Goal: Information Seeking & Learning: Learn about a topic

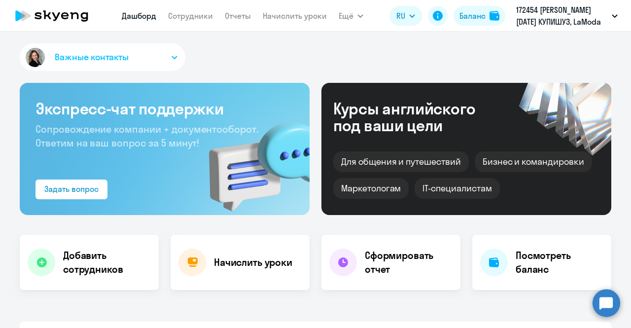
select select "30"
click at [189, 21] on link "Сотрудники" at bounding box center [190, 16] width 45 height 10
select select "30"
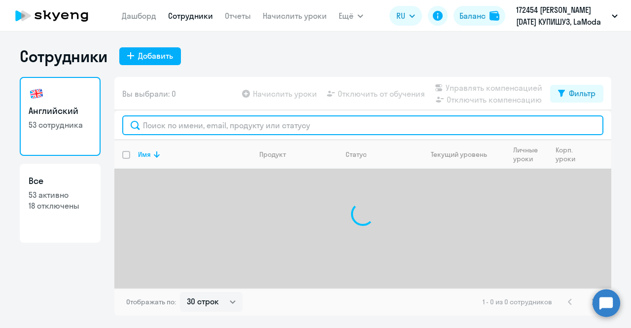
click at [242, 120] on input "text" at bounding box center [362, 125] width 481 height 20
paste input "[PERSON_NAME]"
type input "[PERSON_NAME]"
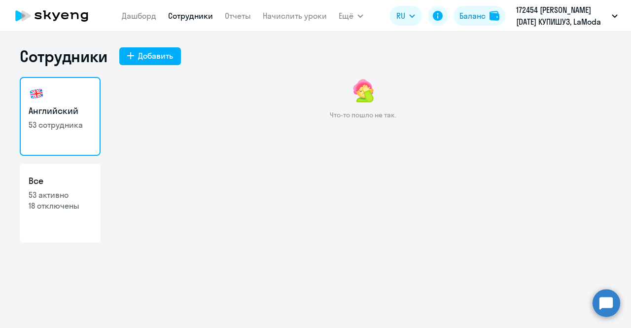
click at [73, 128] on p "53 сотрудника" at bounding box center [60, 124] width 63 height 11
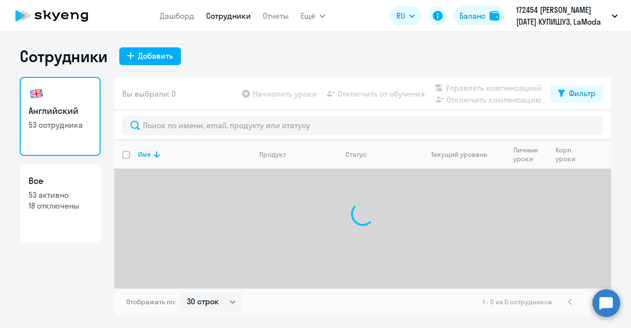
select select "30"
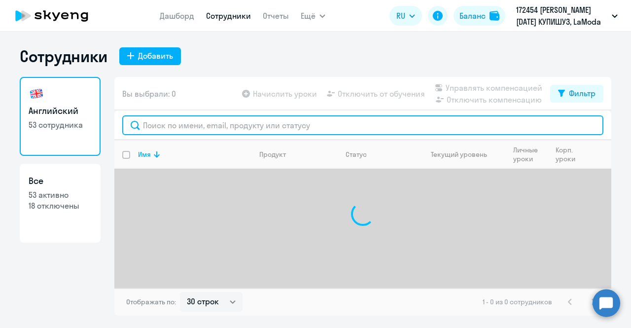
click at [232, 128] on input "text" at bounding box center [362, 125] width 481 height 20
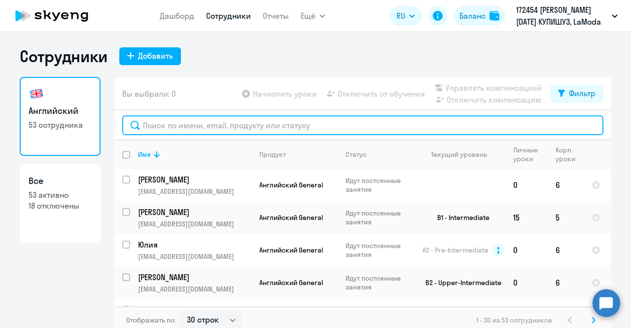
paste input "Филатов Александр"
type input "Филатов Александр"
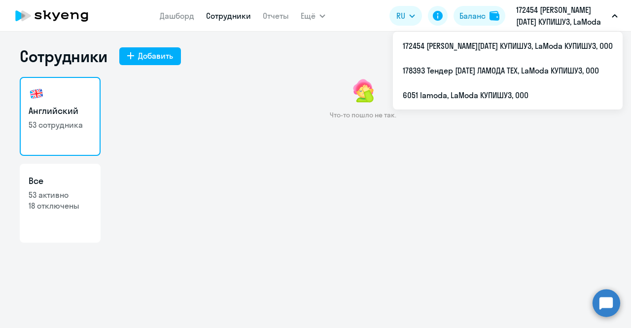
click at [582, 27] on p "172454 [PERSON_NAME][DATE] КУПИШУЗ, LaModa КУПИШУЗ, ООО" at bounding box center [562, 16] width 92 height 24
click at [570, 19] on p "172454 [PERSON_NAME][DATE] КУПИШУЗ, LaModa КУПИШУЗ, ООО" at bounding box center [562, 16] width 92 height 24
click at [564, 14] on p "172454 [PERSON_NAME][DATE] КУПИШУЗ, LaModa КУПИШУЗ, ООО" at bounding box center [562, 16] width 92 height 24
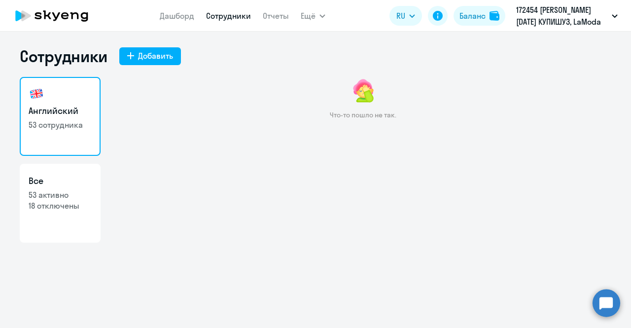
click at [562, 22] on p "172454 [PERSON_NAME][DATE] КУПИШУЗ, LaModa КУПИШУЗ, ООО" at bounding box center [562, 16] width 92 height 24
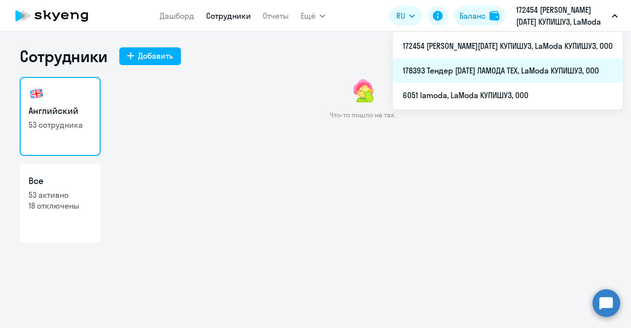
click at [534, 65] on li "178393 Тендер август 2023 ЛАМОДА ТЕХ, LaModa КУПИШУЗ, ООО" at bounding box center [508, 70] width 230 height 25
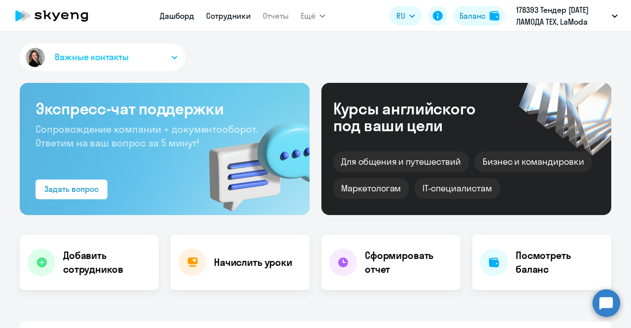
click at [224, 20] on link "Сотрудники" at bounding box center [228, 16] width 45 height 10
select select "30"
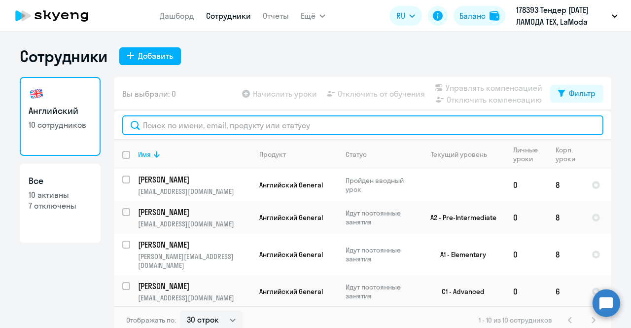
click at [225, 125] on input "text" at bounding box center [362, 125] width 481 height 20
type input "ф"
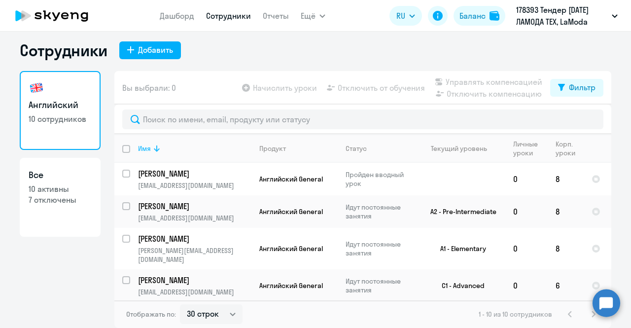
click at [151, 144] on icon at bounding box center [157, 148] width 12 height 12
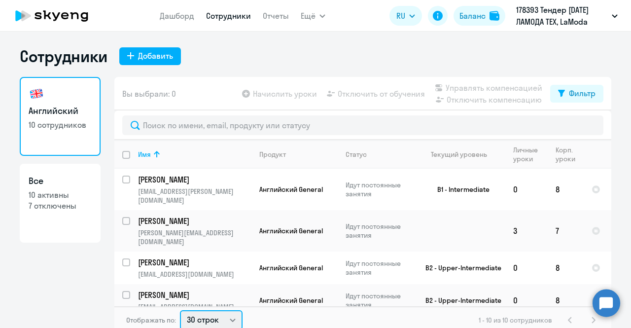
drag, startPoint x: 222, startPoint y: 319, endPoint x: 222, endPoint y: 314, distance: 5.4
click at [222, 319] on select "30 строк 50 строк 100 строк" at bounding box center [211, 320] width 63 height 20
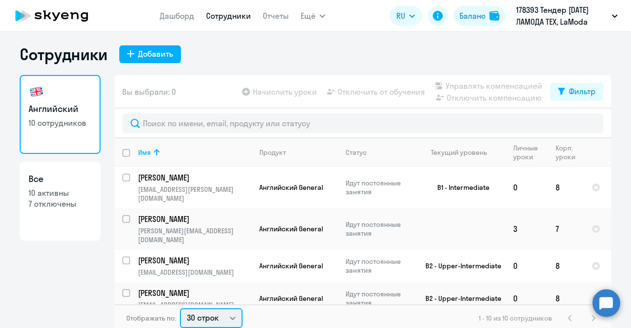
select select "100"
click at [180, 308] on select "30 строк 50 строк 100 строк" at bounding box center [211, 318] width 63 height 20
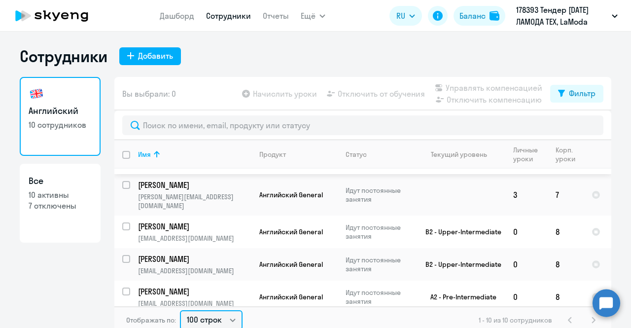
scroll to position [49, 0]
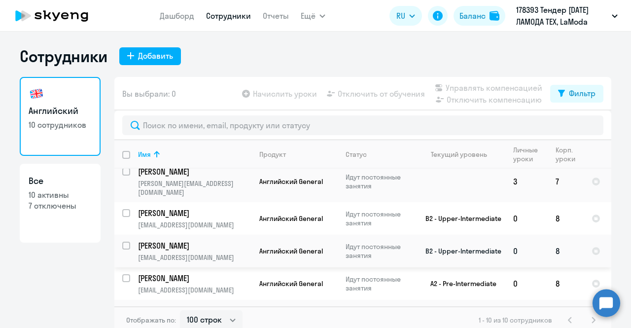
click at [199, 240] on p "Двойнева Алиса" at bounding box center [193, 245] width 111 height 11
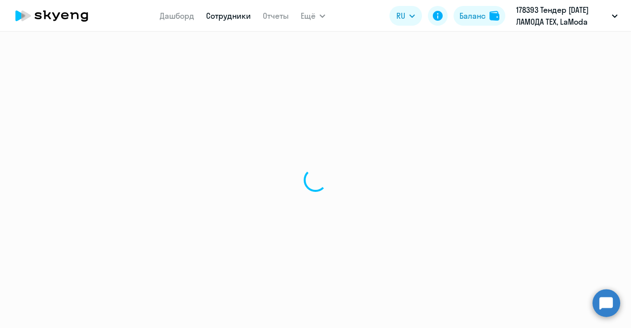
select select "english"
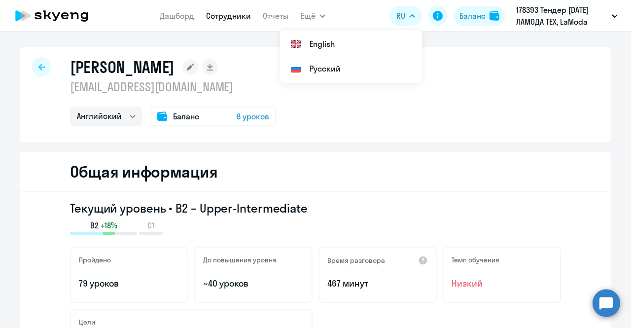
click at [39, 63] on div at bounding box center [42, 67] width 20 height 20
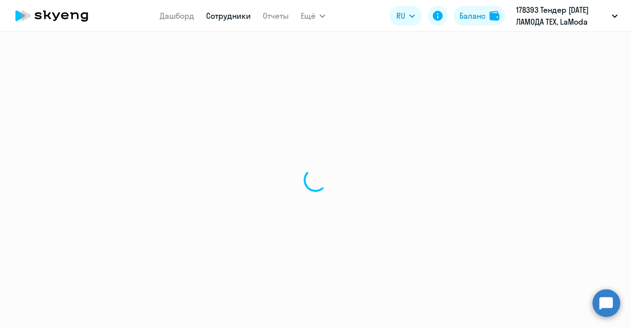
select select "30"
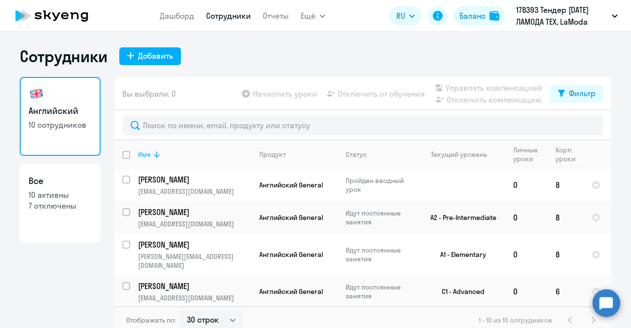
click at [144, 150] on div "Имя" at bounding box center [144, 154] width 13 height 9
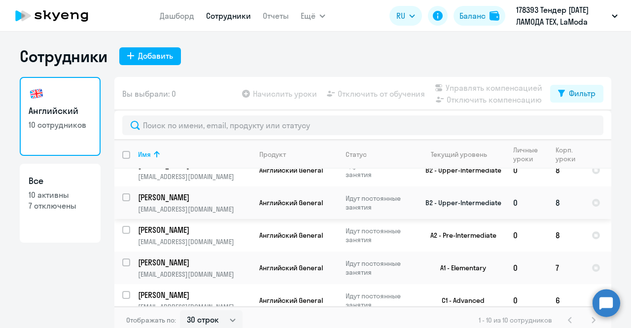
scroll to position [99, 0]
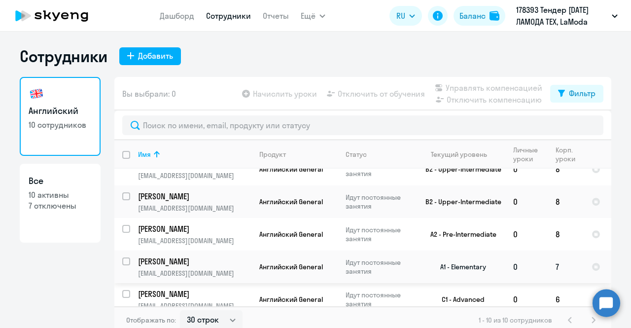
click at [179, 256] on p "Касьянова Дарья" at bounding box center [193, 261] width 111 height 11
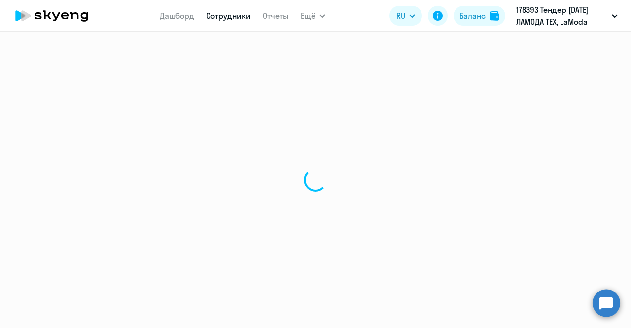
select select "english"
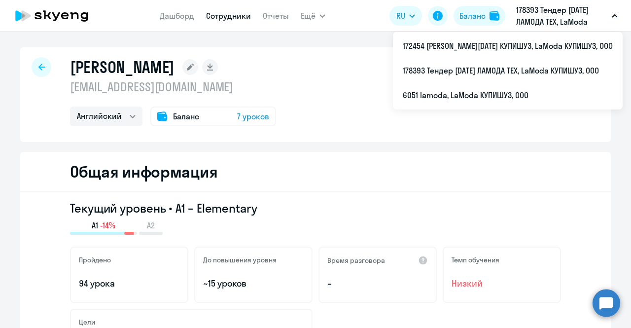
click at [43, 65] on div at bounding box center [42, 67] width 20 height 20
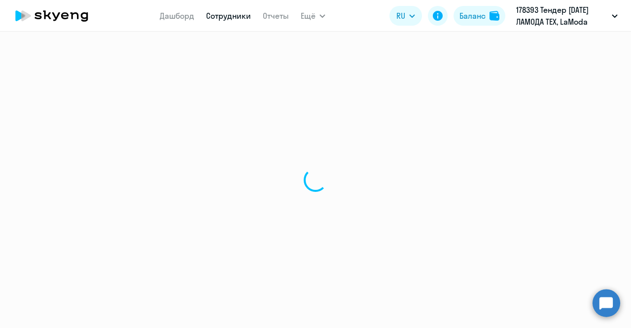
select select "30"
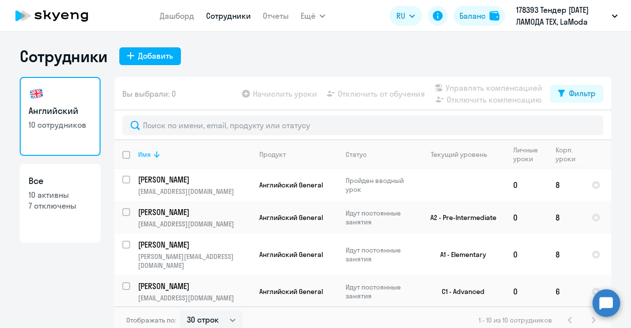
click at [140, 149] on th "Имя" at bounding box center [190, 154] width 121 height 29
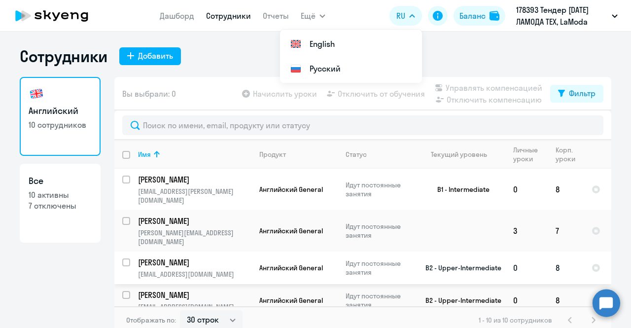
click at [205, 257] on p "Гурбатова Виктория" at bounding box center [193, 262] width 111 height 11
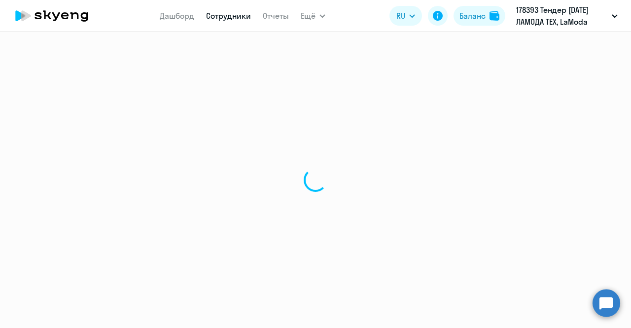
select select "english"
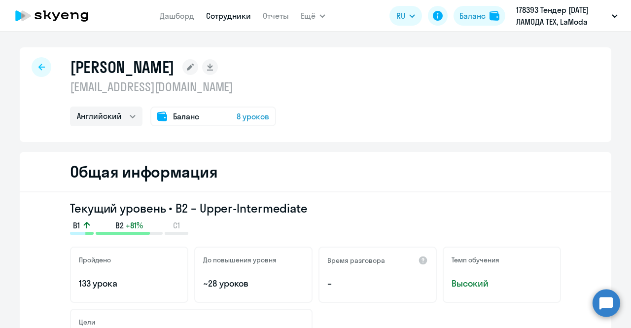
click at [40, 68] on icon at bounding box center [41, 67] width 6 height 7
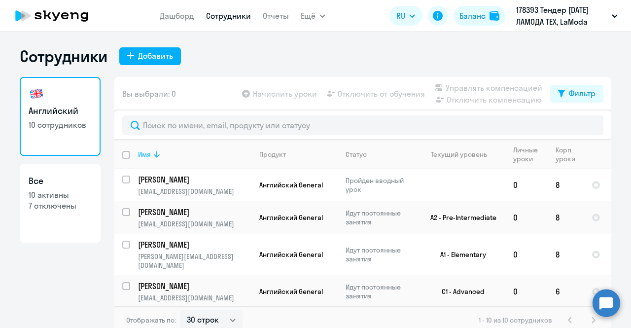
click at [141, 152] on div "Имя" at bounding box center [144, 154] width 13 height 9
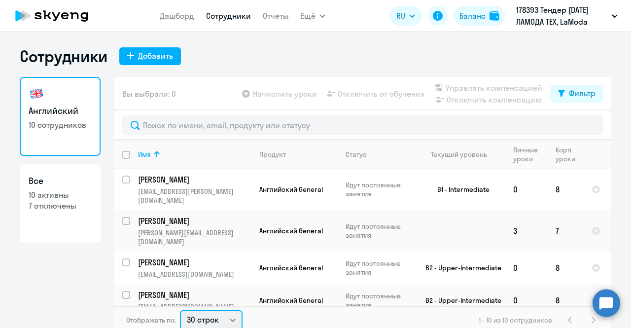
click at [207, 317] on select "30 строк 50 строк 100 строк" at bounding box center [211, 320] width 63 height 20
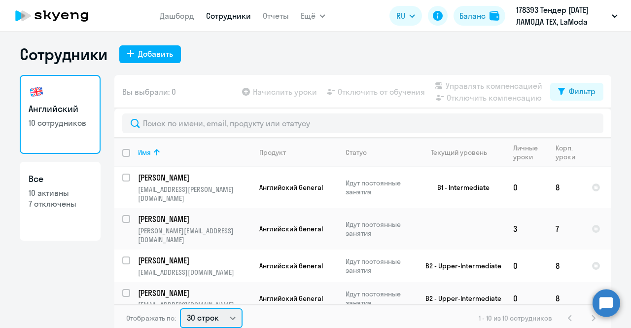
select select "100"
click at [180, 308] on select "30 строк 50 строк 100 строк" at bounding box center [211, 318] width 63 height 20
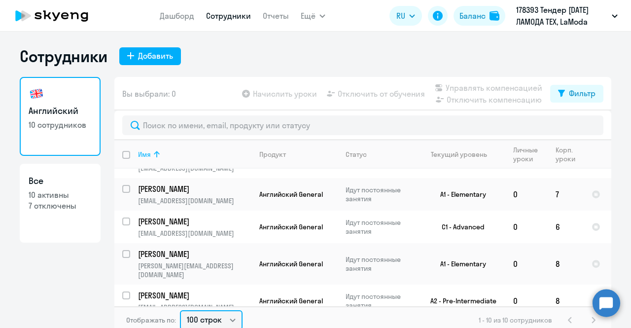
scroll to position [184, 0]
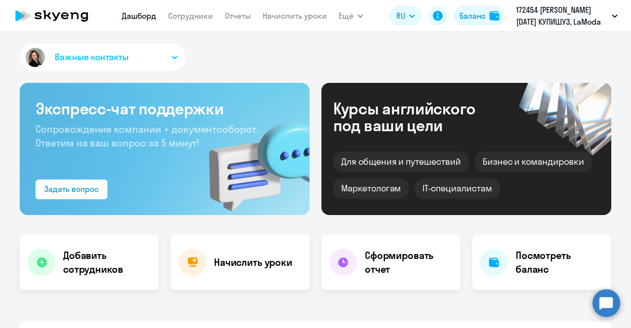
select select "30"
click at [200, 22] on nav "Дашборд Сотрудники Отчеты Начислить уроки" at bounding box center [224, 16] width 205 height 20
click at [195, 17] on link "Сотрудники" at bounding box center [190, 16] width 45 height 10
select select "30"
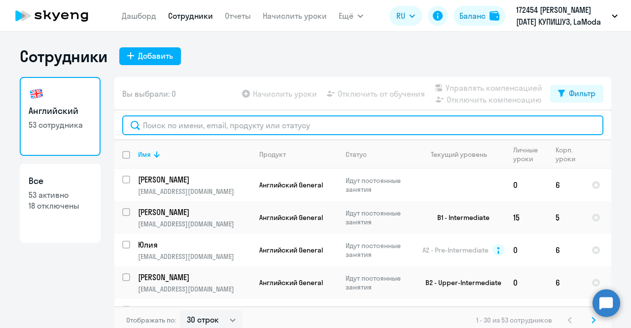
click at [227, 130] on input "text" at bounding box center [362, 125] width 481 height 20
type input "ф"
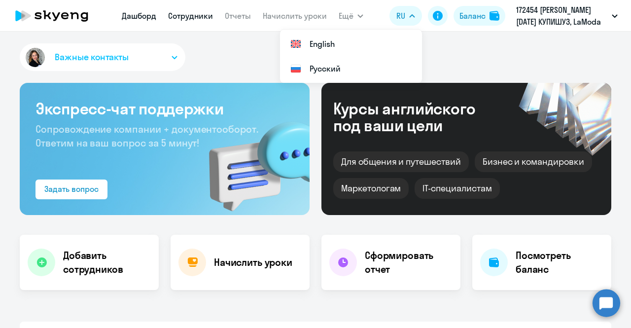
click at [182, 13] on link "Сотрудники" at bounding box center [190, 16] width 45 height 10
select select "30"
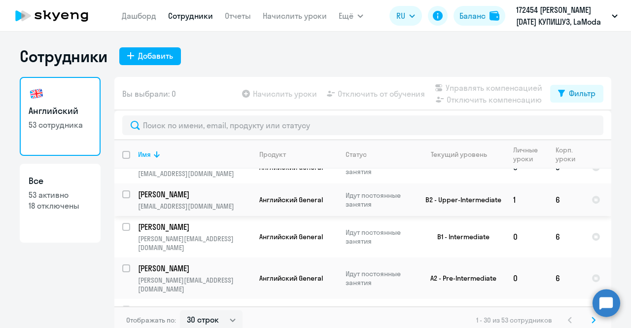
scroll to position [197, 0]
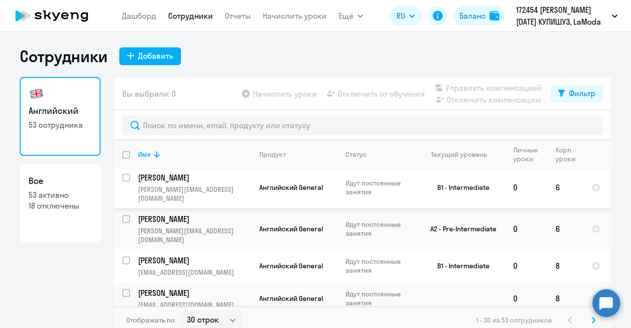
click at [229, 185] on p "aleksandr.filatov@lamoda.ru" at bounding box center [194, 194] width 113 height 18
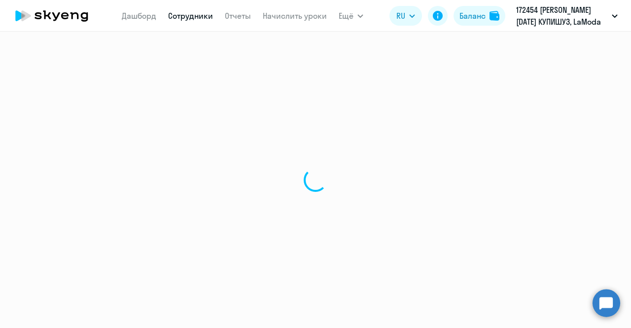
select select "english"
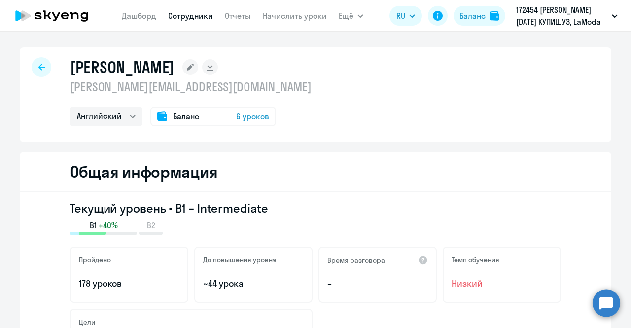
click at [38, 64] on icon at bounding box center [41, 67] width 6 height 7
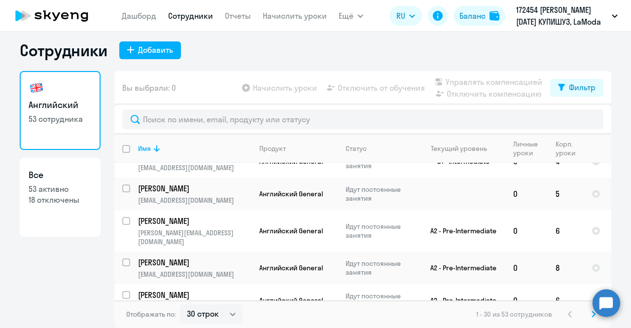
scroll to position [828, 0]
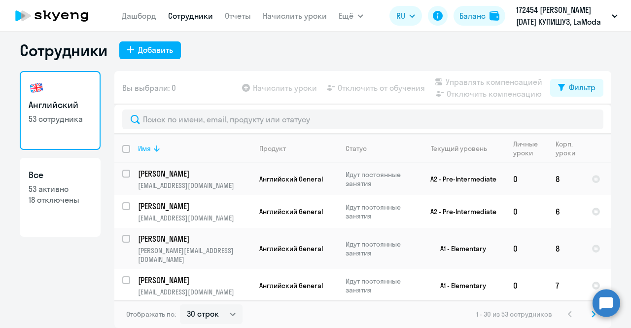
click at [151, 148] on icon at bounding box center [157, 148] width 12 height 12
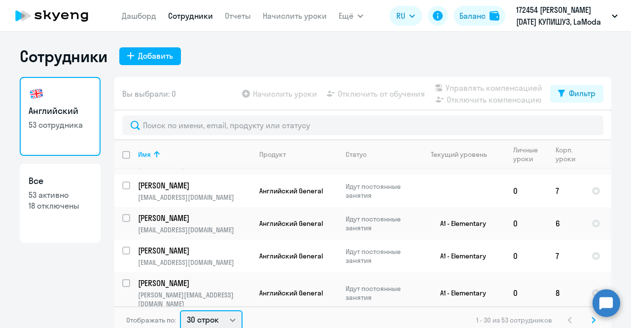
click at [207, 314] on select "30 строк 50 строк 100 строк" at bounding box center [211, 320] width 63 height 20
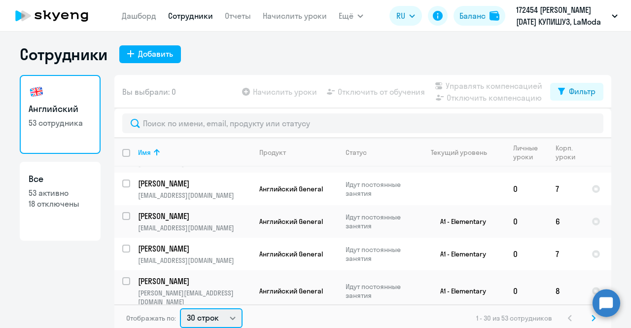
select select "100"
click at [180, 308] on select "30 строк 50 строк 100 строк" at bounding box center [211, 318] width 63 height 20
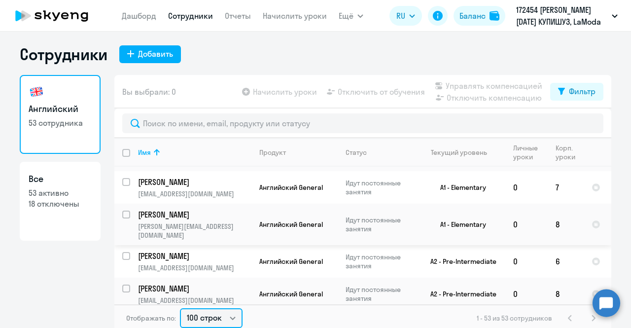
scroll to position [928, 0]
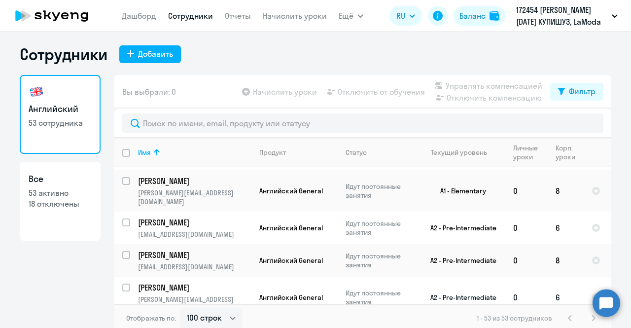
click at [165, 282] on p "Лещев Иван" at bounding box center [193, 287] width 111 height 11
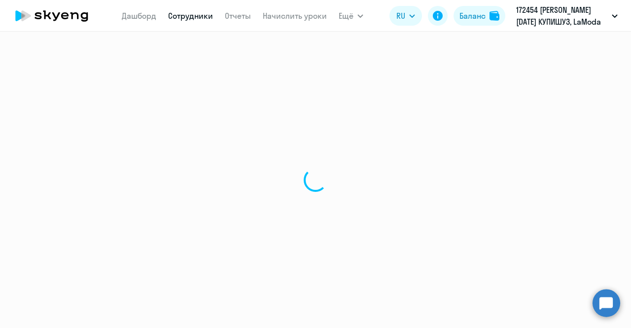
select select "english"
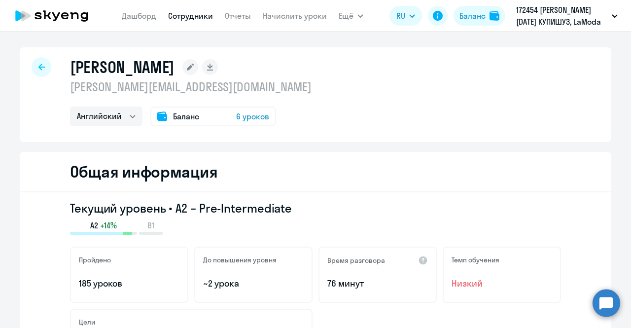
click at [38, 64] on icon at bounding box center [41, 67] width 6 height 7
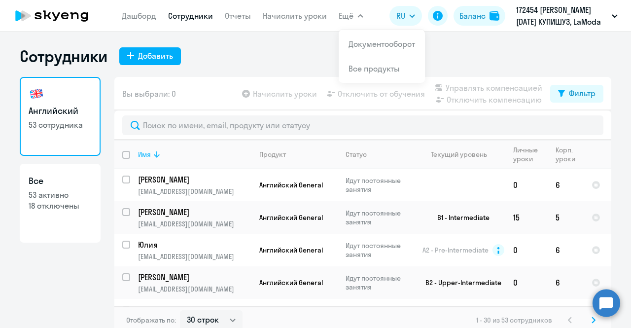
click at [153, 159] on icon at bounding box center [157, 154] width 12 height 12
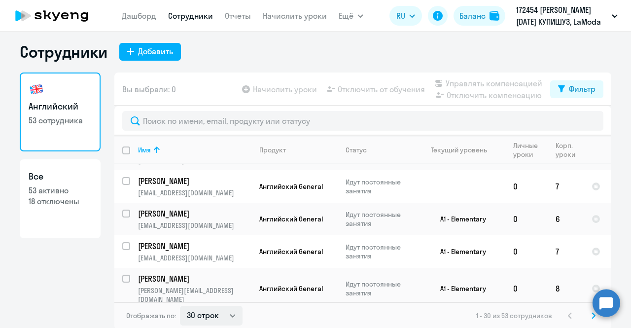
scroll to position [6, 0]
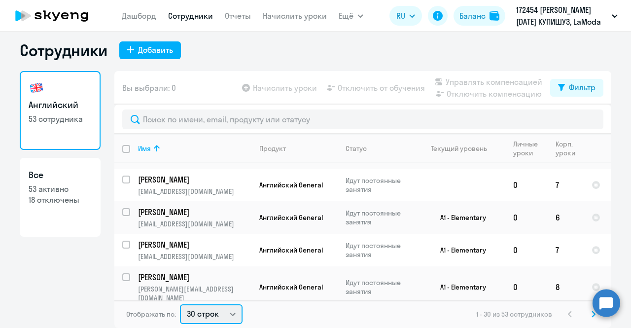
click at [207, 319] on select "30 строк 50 строк 100 строк" at bounding box center [211, 314] width 63 height 20
click at [206, 314] on select "30 строк 50 строк 100 строк" at bounding box center [211, 314] width 63 height 20
select select "100"
click at [180, 304] on select "30 строк 50 строк 100 строк" at bounding box center [211, 314] width 63 height 20
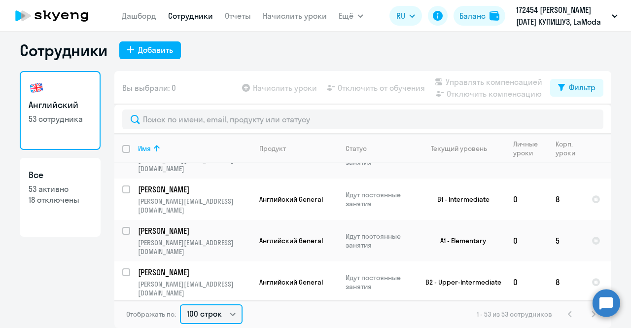
scroll to position [1183, 0]
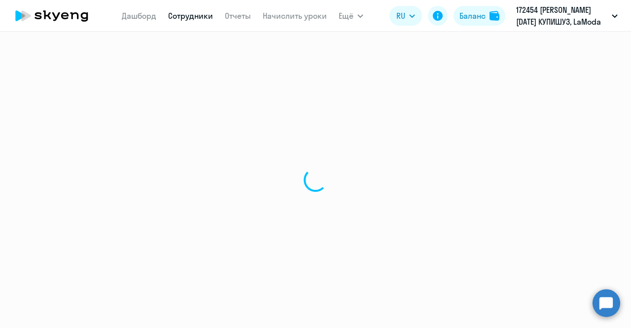
select select "english"
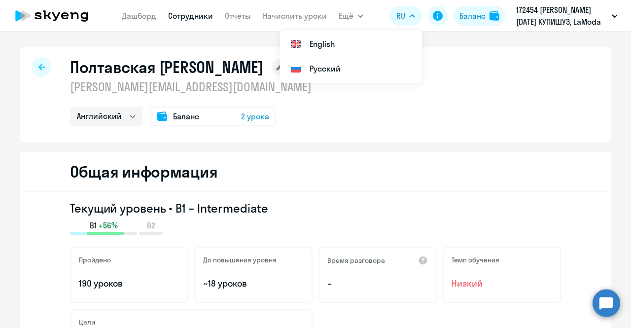
click at [39, 65] on icon at bounding box center [41, 67] width 6 height 7
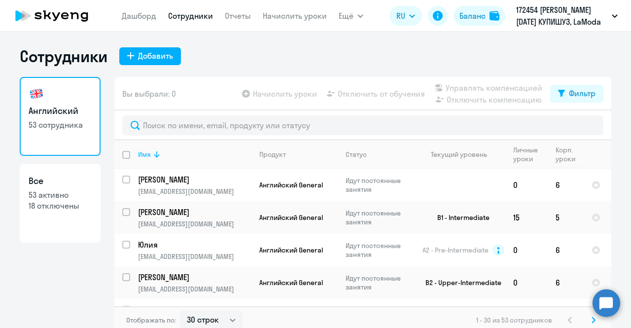
click at [151, 156] on icon at bounding box center [157, 154] width 12 height 12
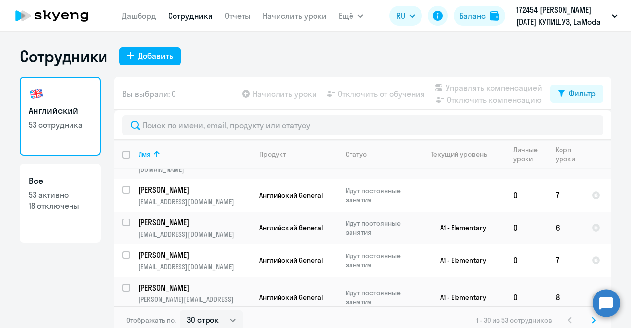
scroll to position [828, 0]
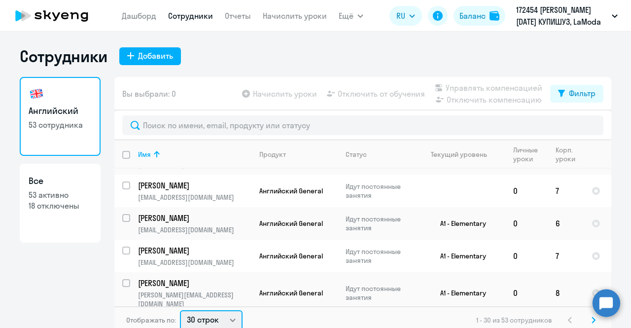
click at [211, 314] on select "30 строк 50 строк 100 строк" at bounding box center [211, 320] width 63 height 20
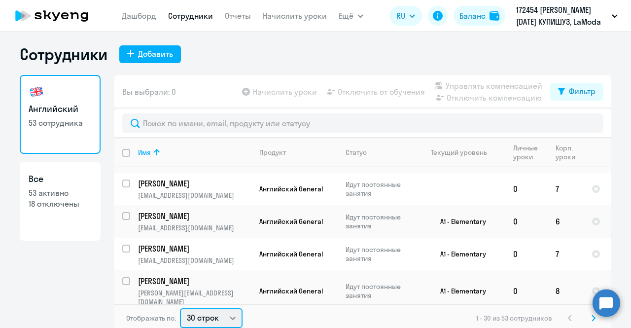
select select "100"
click at [180, 308] on select "30 строк 50 строк 100 строк" at bounding box center [211, 318] width 63 height 20
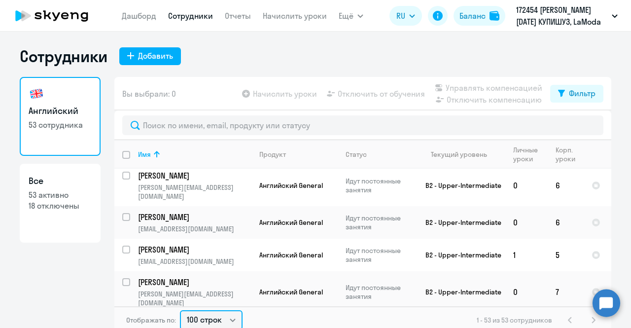
scroll to position [542, 0]
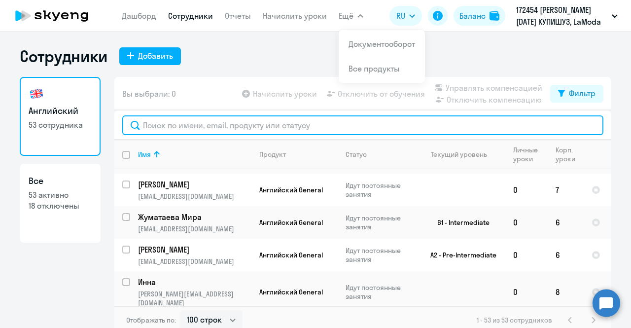
click at [217, 124] on input "text" at bounding box center [362, 125] width 481 height 20
paste input "aliya.karabalinova@lamoda.ru"
type input "aliya.karabalinova@lamoda.ru"
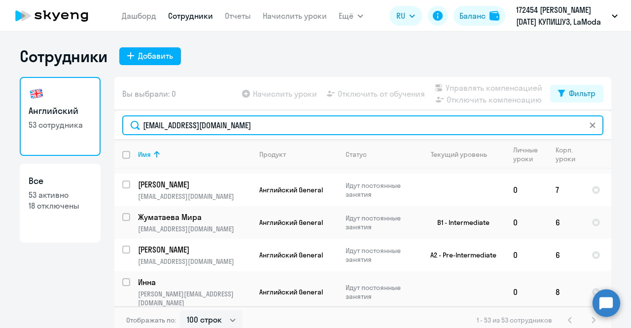
scroll to position [0, 0]
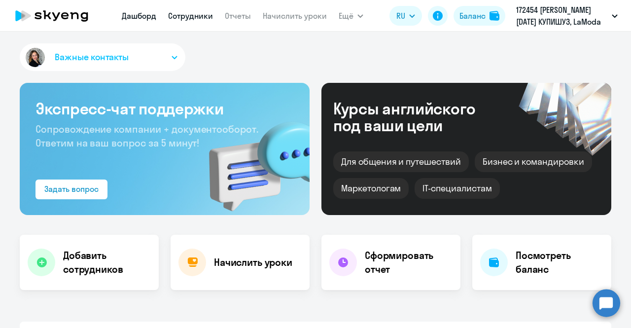
click at [173, 11] on link "Сотрудники" at bounding box center [190, 16] width 45 height 10
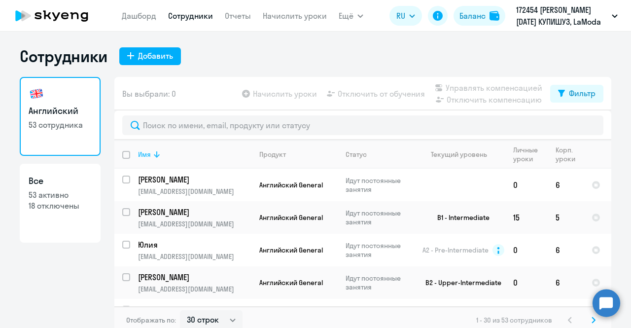
click at [143, 152] on div "Имя" at bounding box center [144, 154] width 13 height 9
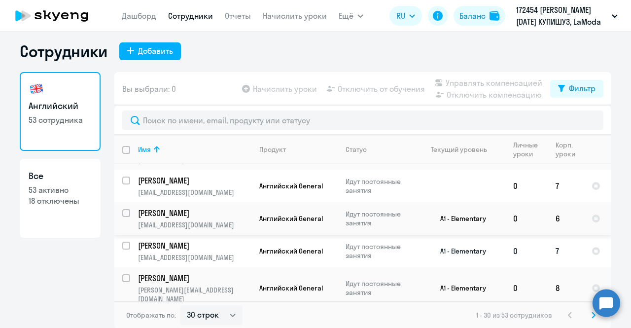
scroll to position [6, 0]
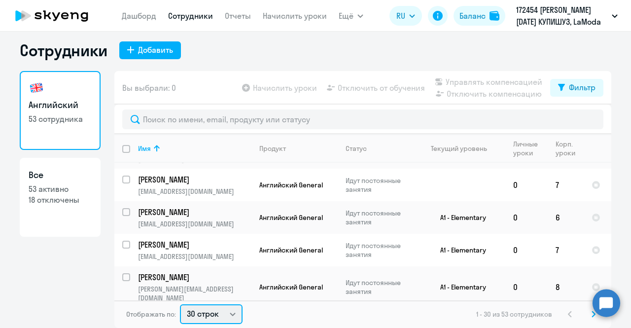
click at [203, 317] on select "30 строк 50 строк 100 строк" at bounding box center [211, 314] width 63 height 20
select select "100"
click at [180, 304] on select "30 строк 50 строк 100 строк" at bounding box center [211, 314] width 63 height 20
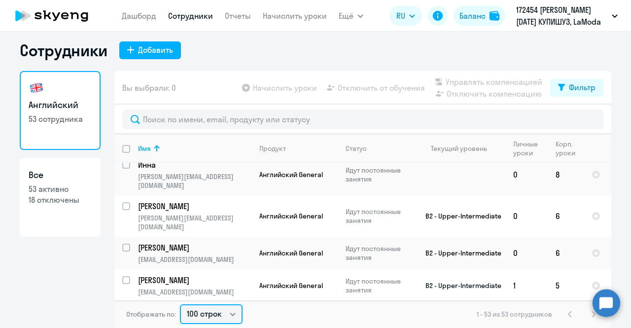
scroll to position [632, 0]
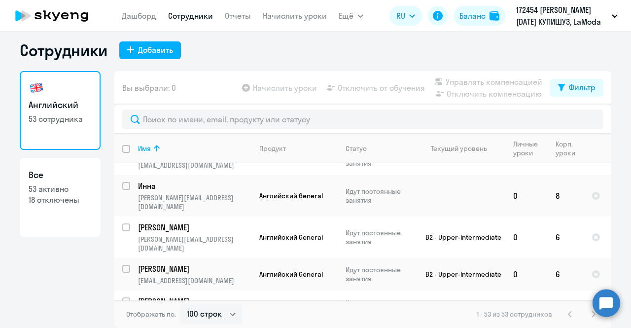
click at [168, 296] on p "Корзун Глеб Игоревич" at bounding box center [193, 301] width 111 height 11
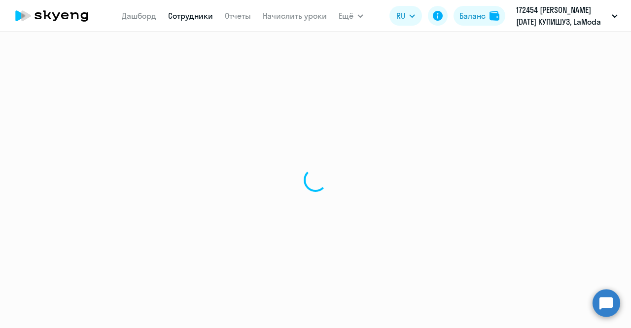
select select "english"
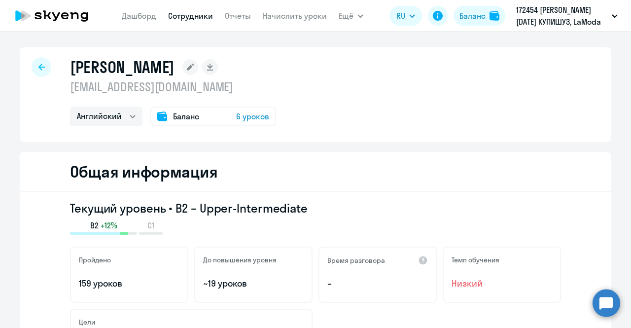
click at [33, 66] on div at bounding box center [42, 67] width 20 height 20
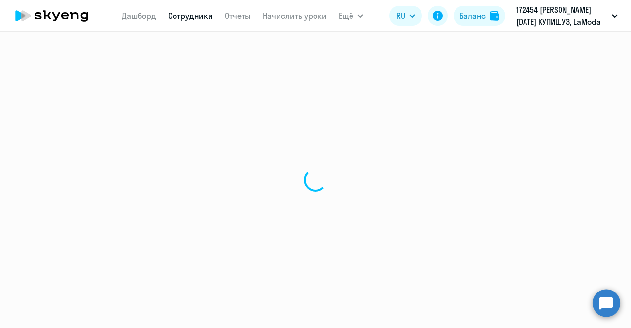
select select "30"
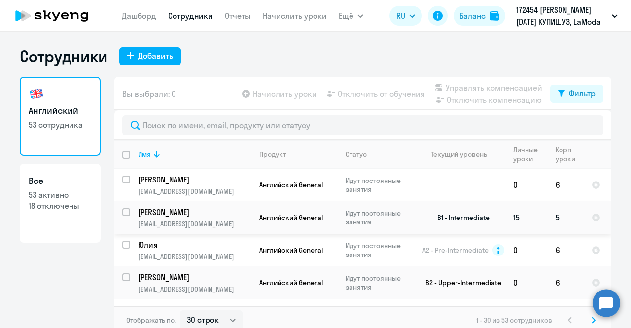
click at [173, 212] on p "Янченкова Дарья Александровна" at bounding box center [193, 212] width 111 height 11
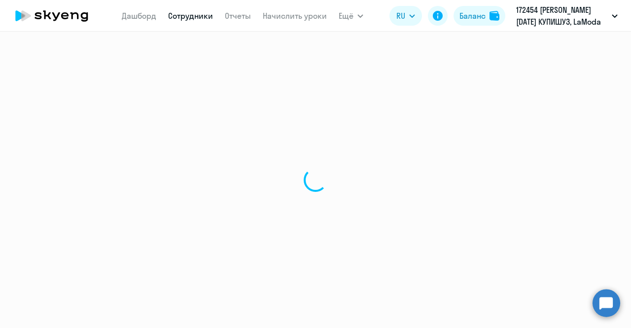
select select "english"
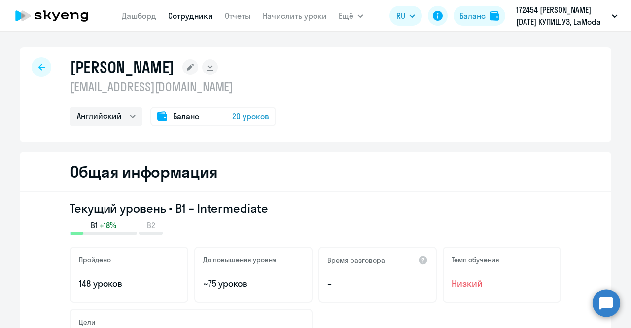
click at [38, 69] on icon at bounding box center [41, 67] width 6 height 7
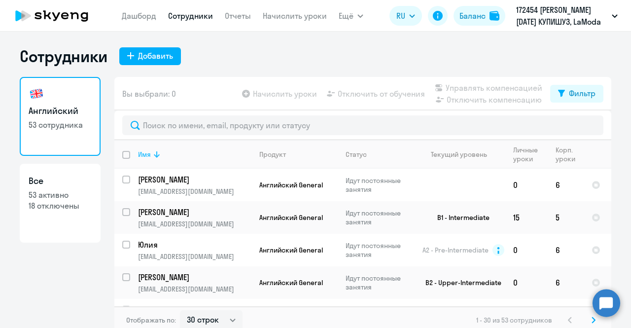
click at [155, 153] on icon at bounding box center [157, 154] width 12 height 12
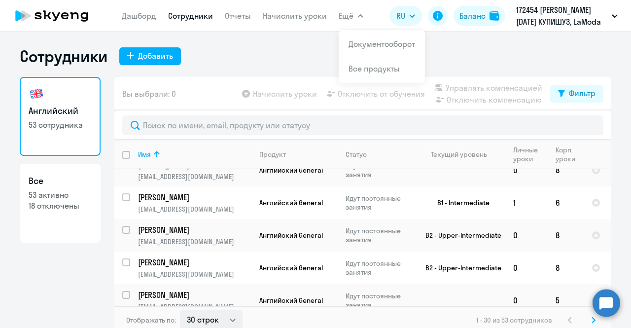
scroll to position [296, 0]
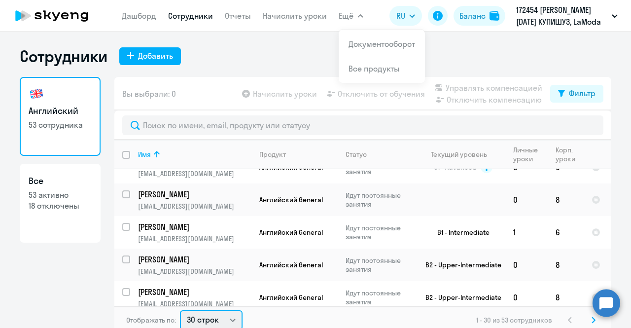
drag, startPoint x: 196, startPoint y: 318, endPoint x: 196, endPoint y: 312, distance: 6.4
click at [196, 318] on select "30 строк 50 строк 100 строк" at bounding box center [211, 320] width 63 height 20
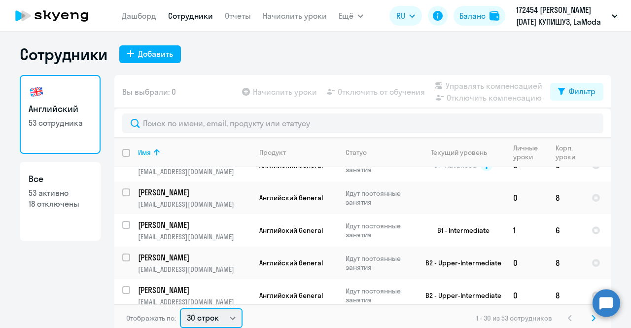
select select "100"
click at [180, 308] on select "30 строк 50 строк 100 строк" at bounding box center [211, 318] width 63 height 20
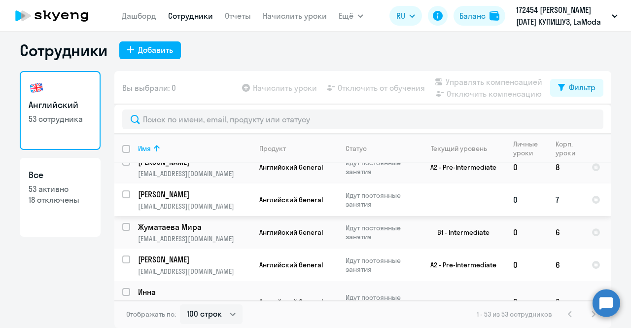
scroll to position [542, 0]
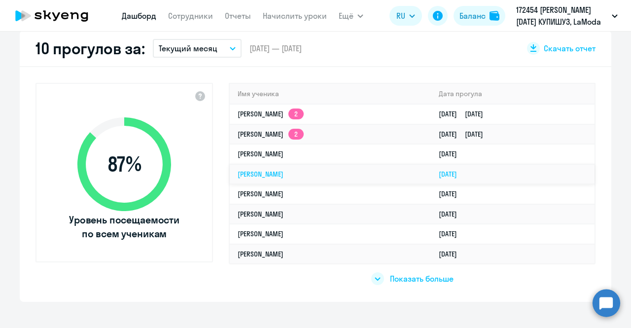
scroll to position [296, 0]
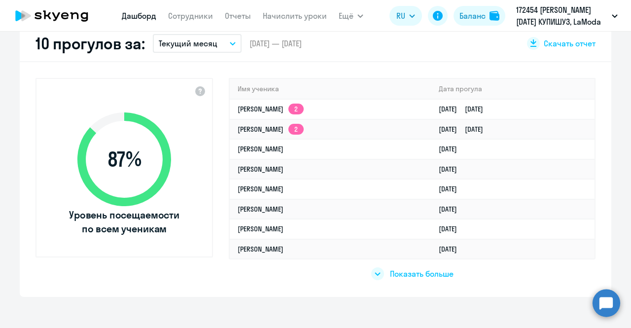
click at [403, 272] on span "Показать больше" at bounding box center [422, 273] width 64 height 11
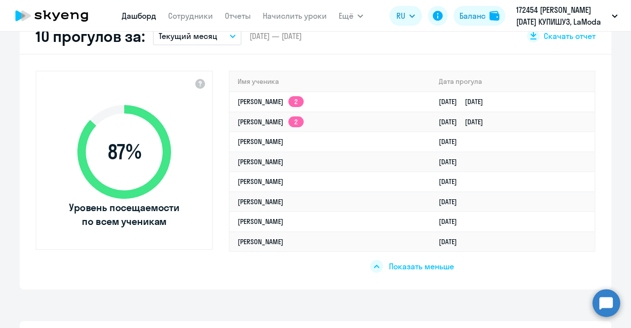
scroll to position [246, 0]
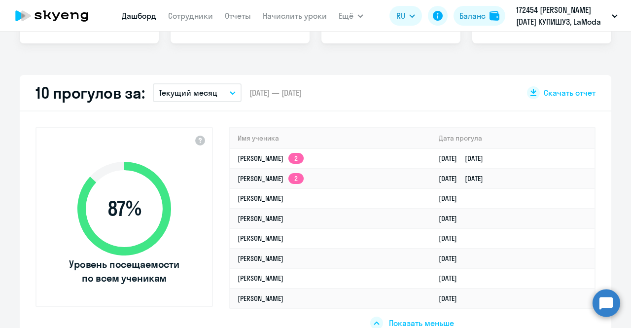
click at [219, 91] on button "Текущий месяц" at bounding box center [197, 92] width 89 height 19
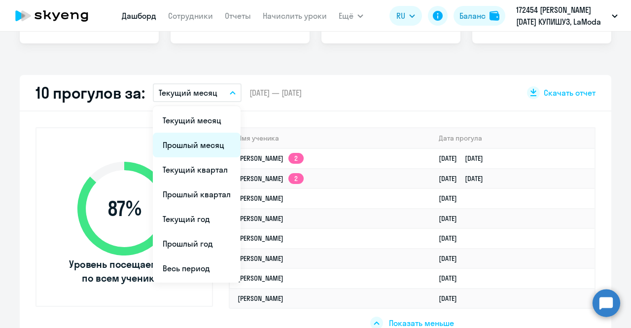
click at [206, 141] on li "Прошлый месяц" at bounding box center [197, 145] width 88 height 25
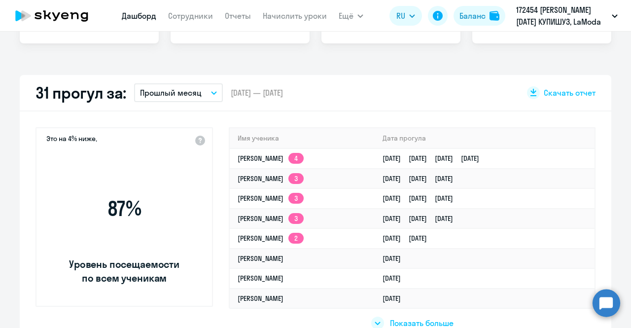
select select "30"
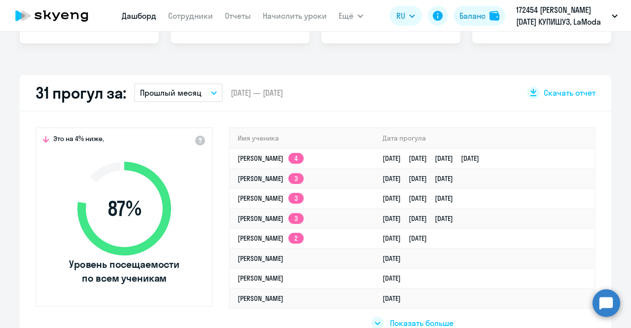
click at [211, 94] on icon "button" at bounding box center [214, 92] width 6 height 3
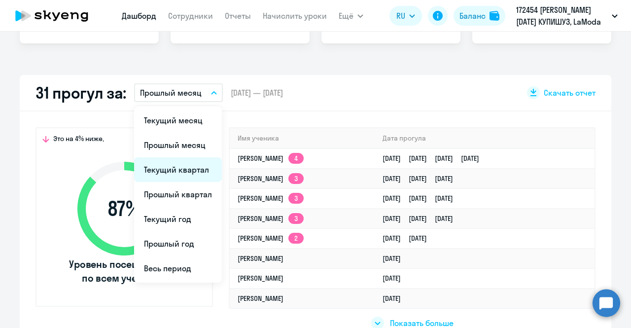
click at [188, 163] on li "Текущий квартал" at bounding box center [178, 169] width 88 height 25
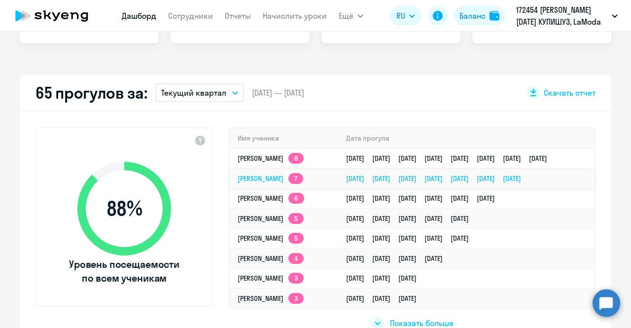
scroll to position [296, 0]
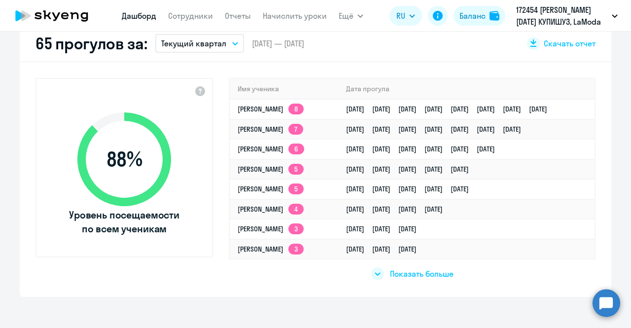
click at [380, 272] on div "Показать больше" at bounding box center [412, 273] width 82 height 13
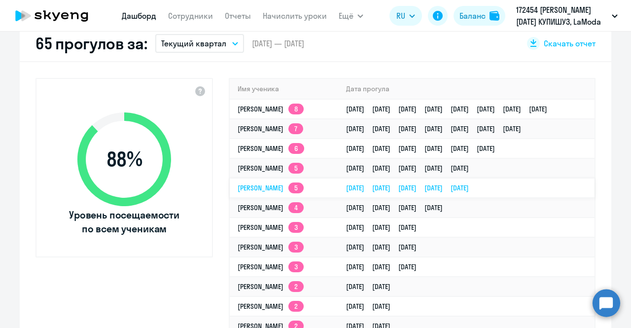
click at [338, 191] on td "Ульяна Искакова 5" at bounding box center [284, 188] width 108 height 20
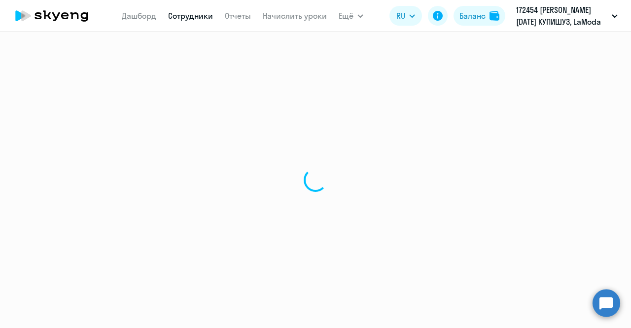
select select "english"
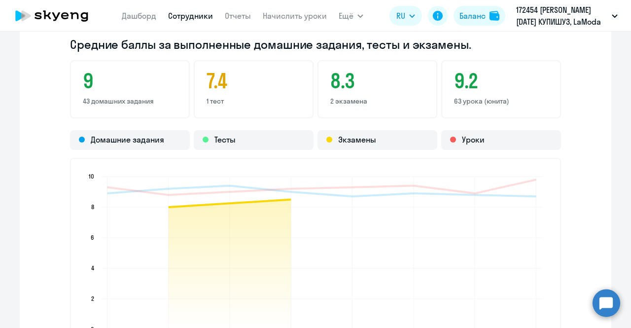
scroll to position [986, 0]
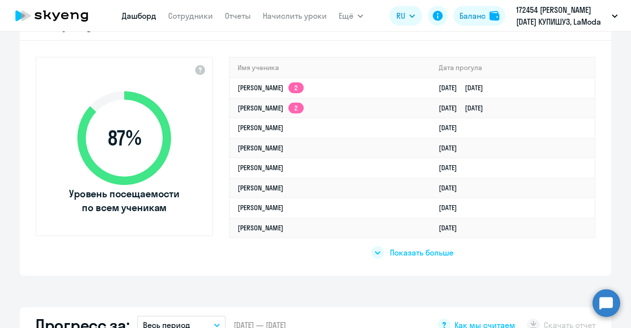
scroll to position [394, 0]
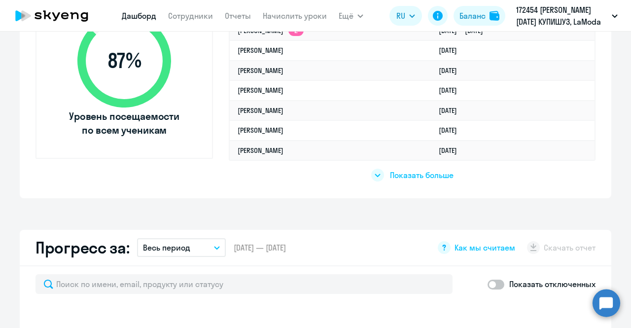
click at [380, 176] on div "Показать больше" at bounding box center [412, 175] width 82 height 13
select select "30"
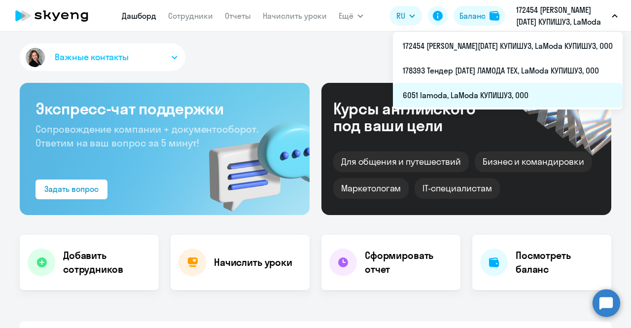
click at [519, 96] on li "6051 lamoda, LaModa КУПИШУЗ, ООО" at bounding box center [508, 95] width 230 height 25
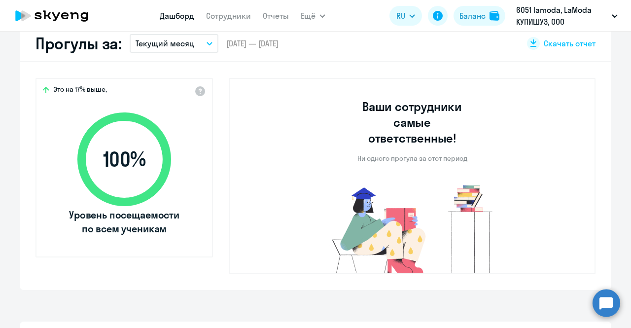
select select "30"
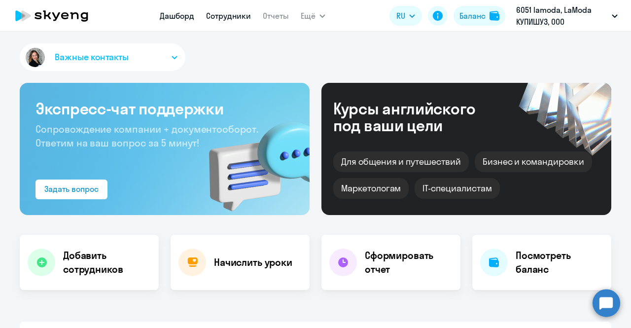
click at [240, 11] on link "Сотрудники" at bounding box center [228, 16] width 45 height 10
select select "30"
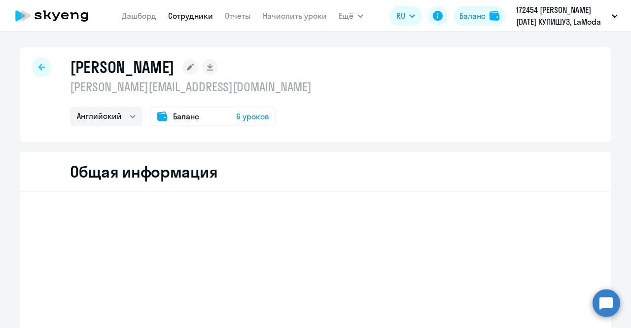
select select "english"
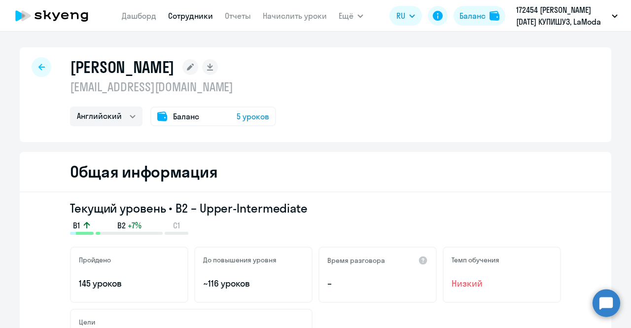
select select "english"
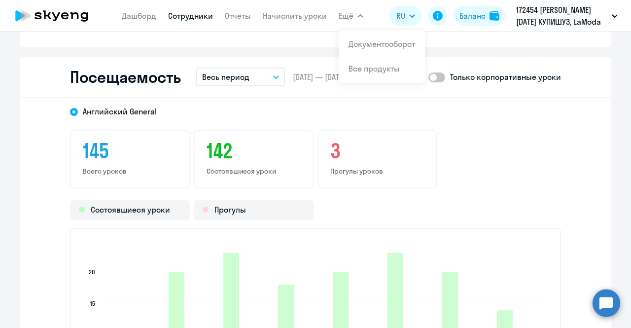
scroll to position [1232, 0]
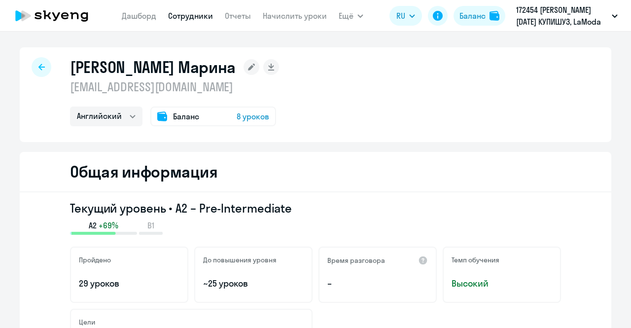
select select "english"
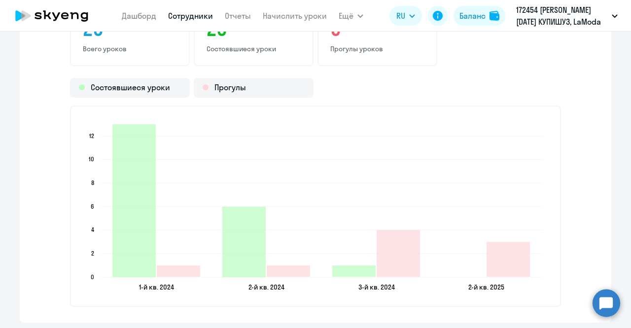
scroll to position [1331, 0]
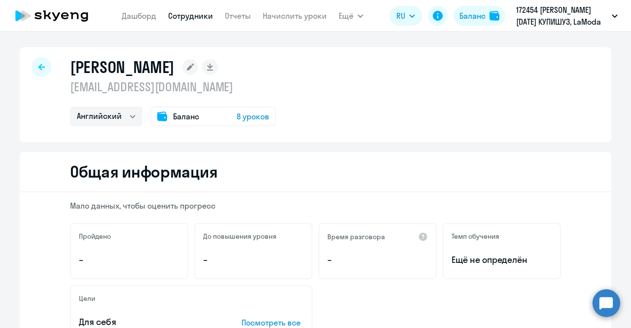
select select "english"
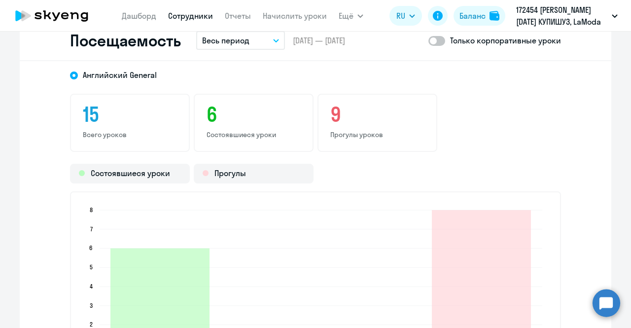
scroll to position [1380, 0]
